Goal: Task Accomplishment & Management: Use online tool/utility

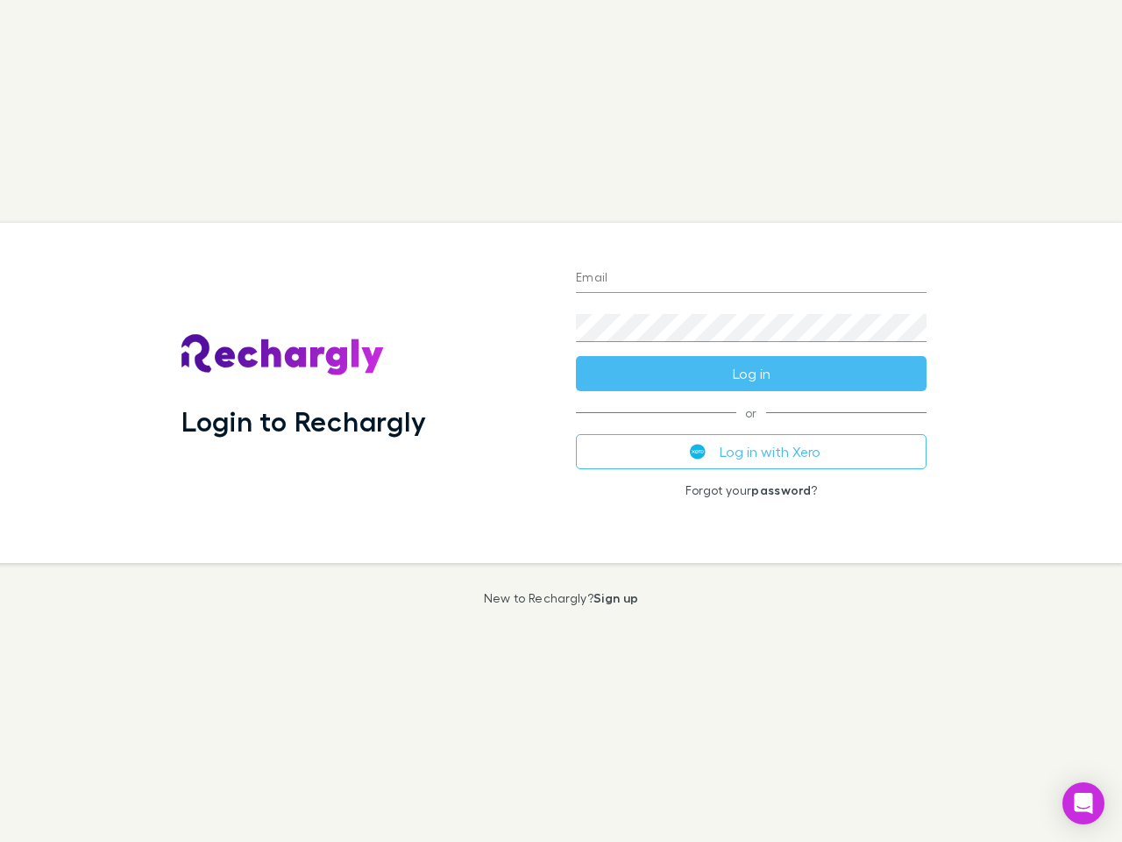
click at [561, 421] on div "Login to Rechargly" at bounding box center [364, 393] width 395 height 340
click at [751, 279] on input "Email" at bounding box center [751, 279] width 351 height 28
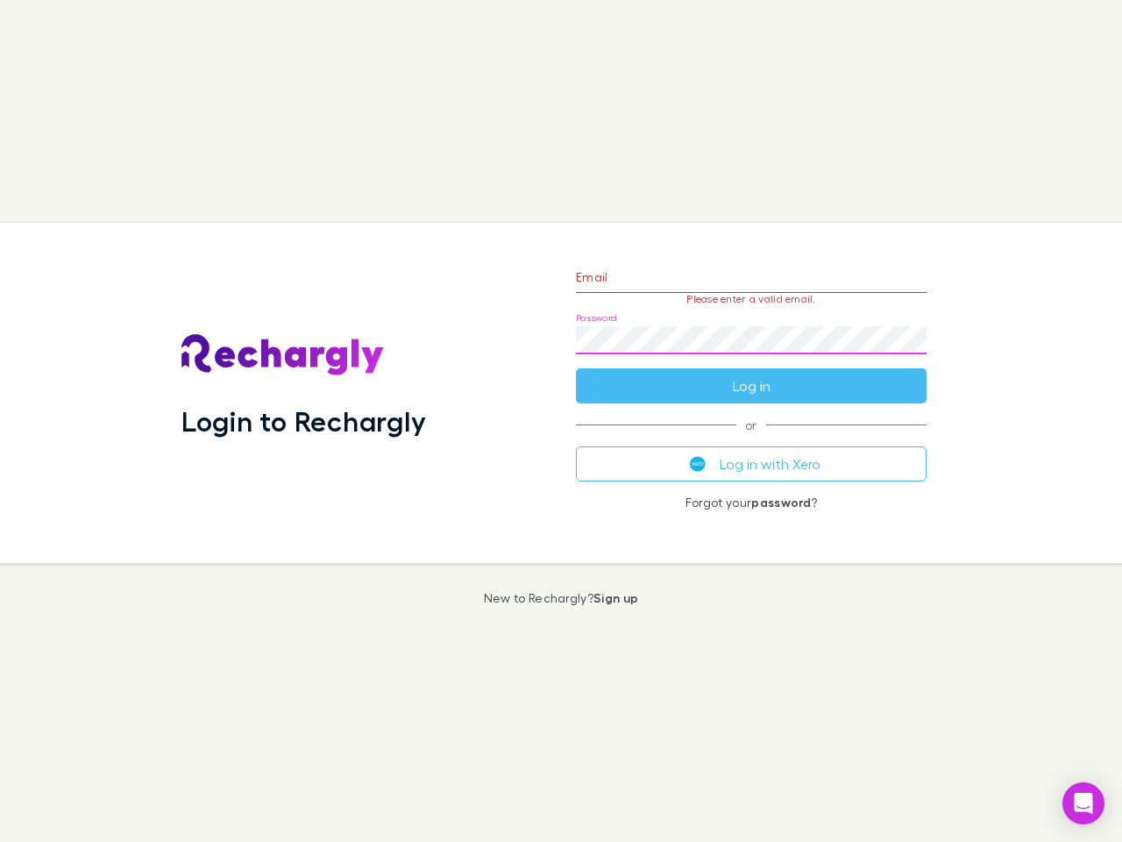
click at [751, 374] on form "Email Please enter a valid email. Password Log in" at bounding box center [751, 327] width 351 height 153
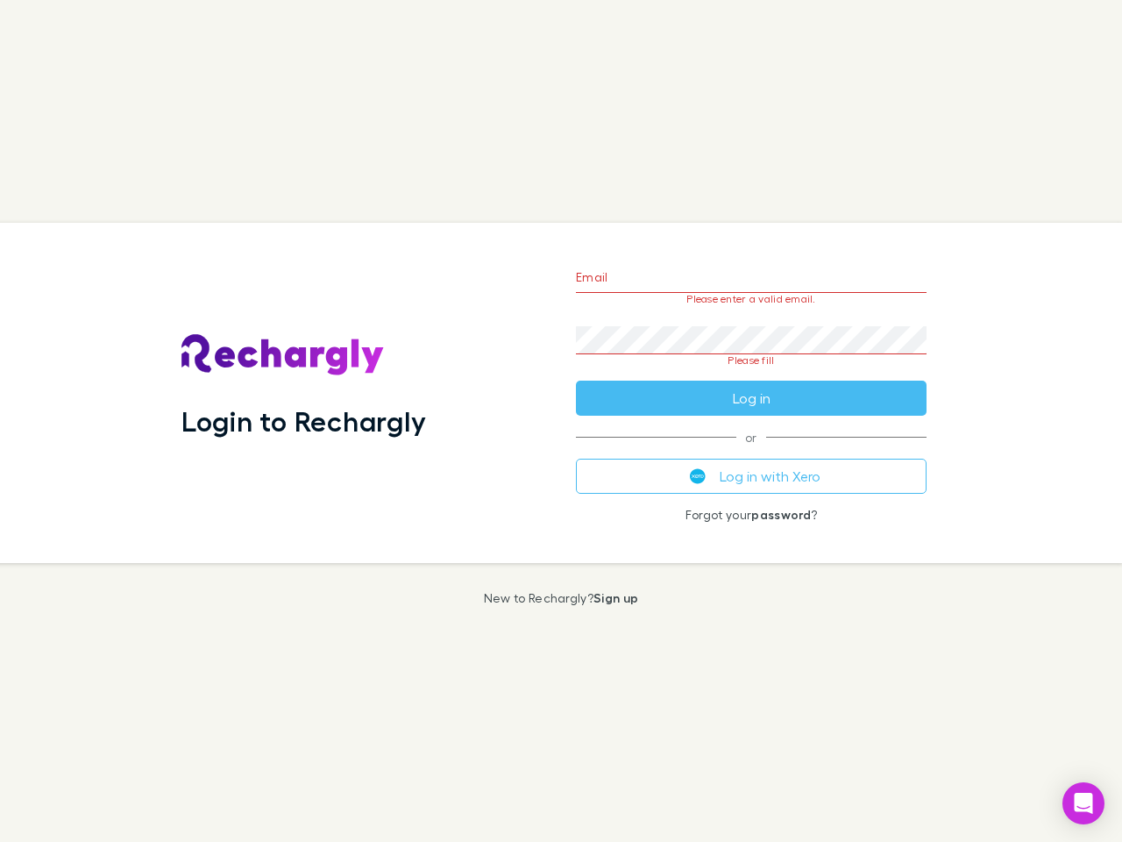
click at [751, 452] on div "Email Please enter a valid email. Password Please fill Log in or Log in with Xe…" at bounding box center [751, 393] width 379 height 340
click at [1084, 803] on icon "Open Intercom Messenger" at bounding box center [1084, 803] width 18 height 21
